Goal: Transaction & Acquisition: Purchase product/service

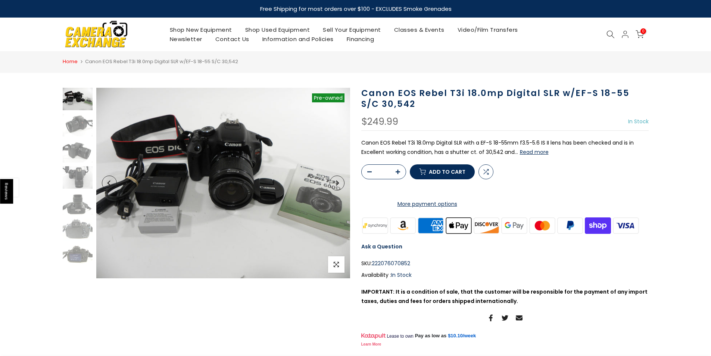
click at [73, 61] on link "Home" at bounding box center [70, 61] width 15 height 7
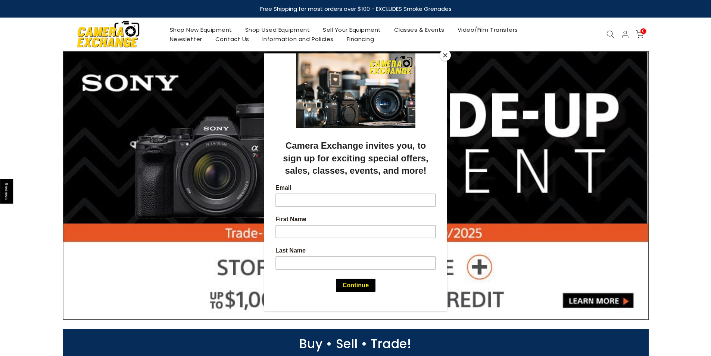
scroll to position [112, 0]
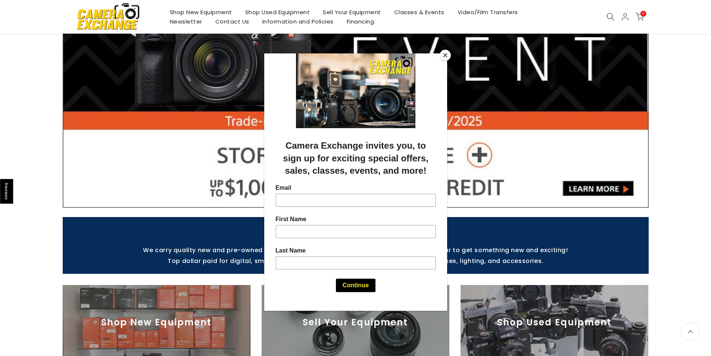
click at [450, 55] on button "Close" at bounding box center [444, 55] width 11 height 11
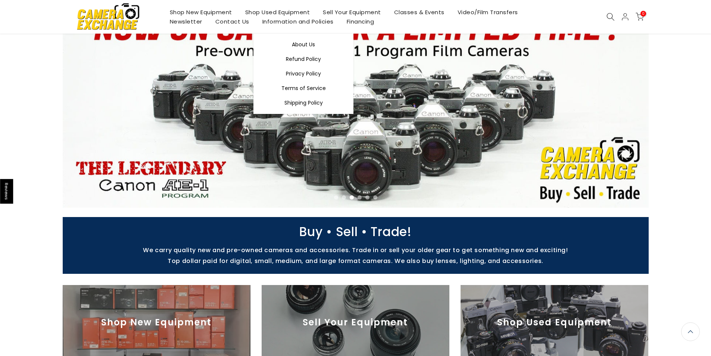
scroll to position [40, 0]
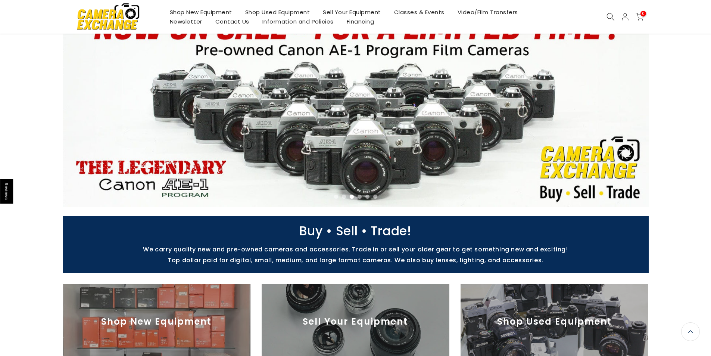
click at [286, 12] on link "Shop Used Equipment" at bounding box center [277, 11] width 78 height 9
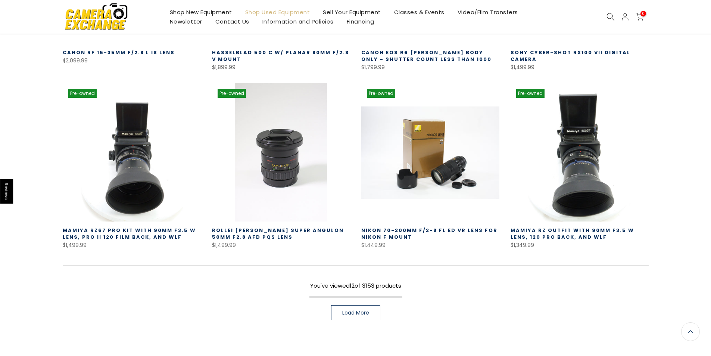
scroll to position [447, 0]
click at [345, 309] on span "Load More" at bounding box center [355, 311] width 27 height 5
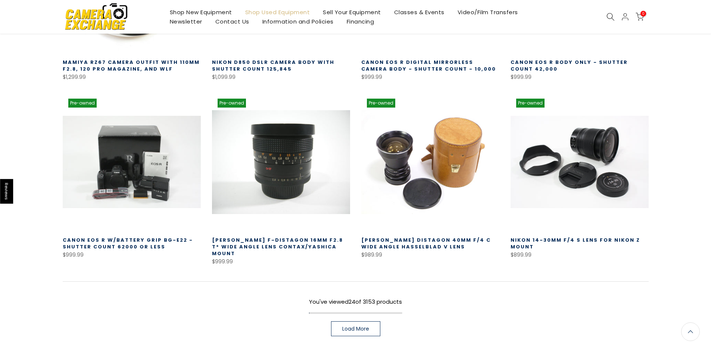
scroll to position [969, 0]
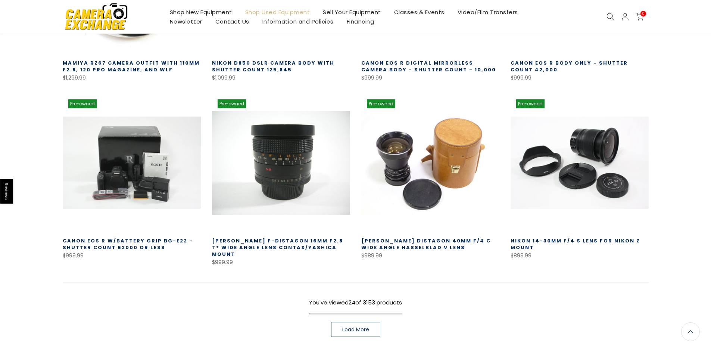
click at [363, 326] on span "Load More" at bounding box center [355, 328] width 27 height 5
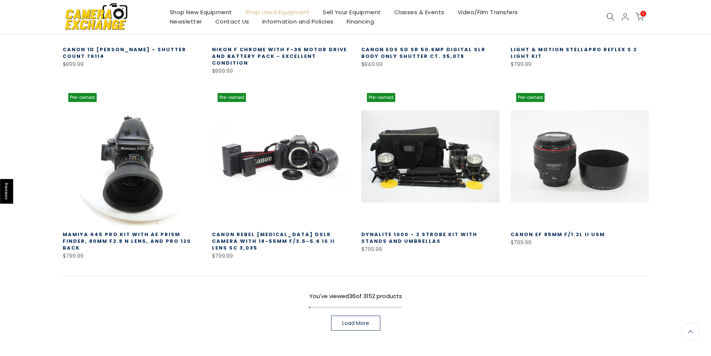
scroll to position [1529, 0]
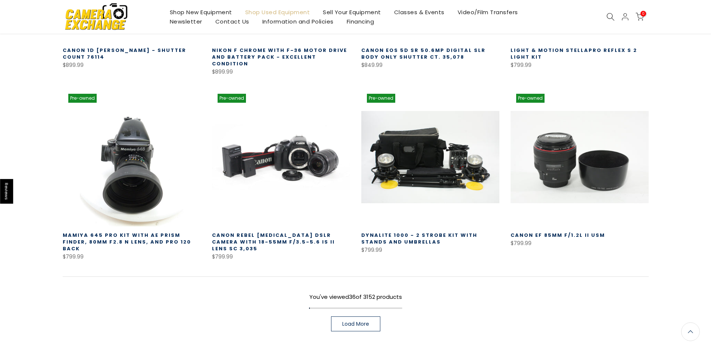
click at [341, 316] on link "Load More" at bounding box center [355, 323] width 49 height 15
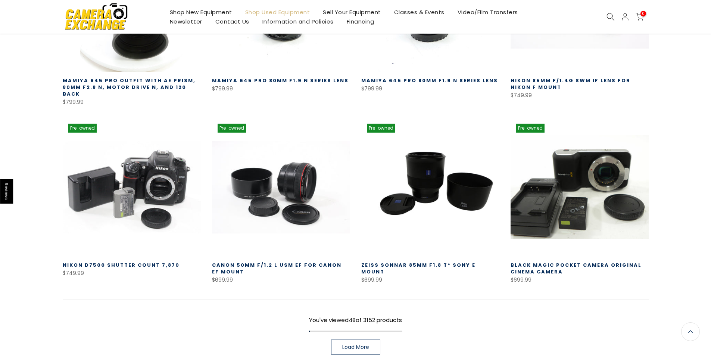
scroll to position [2051, 0]
